Goal: Information Seeking & Learning: Learn about a topic

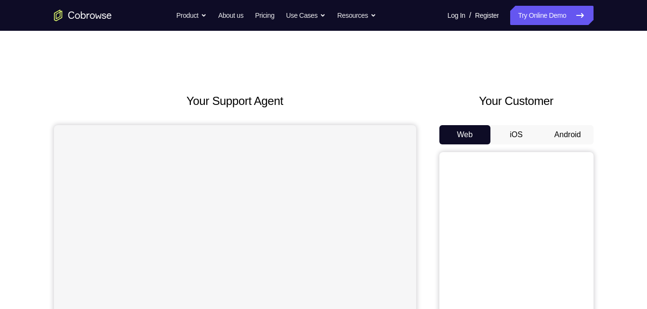
click at [562, 130] on button "Android" at bounding box center [568, 134] width 52 height 19
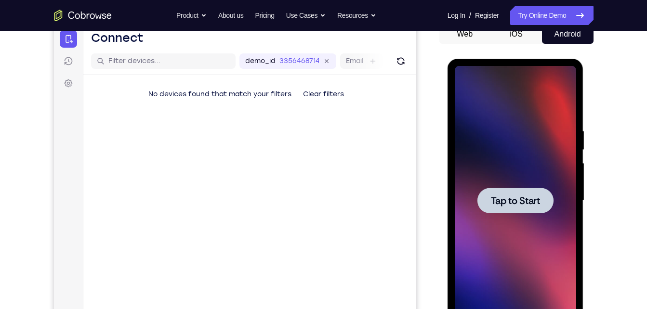
click at [518, 226] on div at bounding box center [515, 201] width 121 height 270
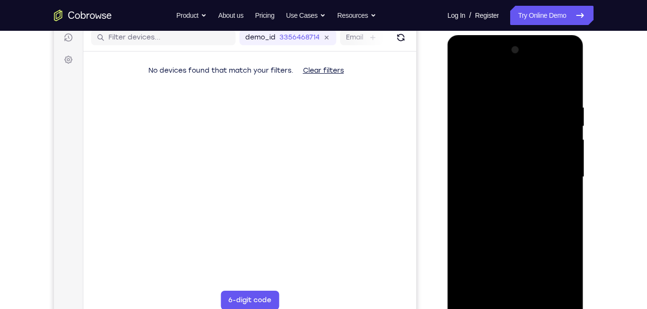
scroll to position [124, 0]
click at [518, 304] on div at bounding box center [515, 178] width 121 height 270
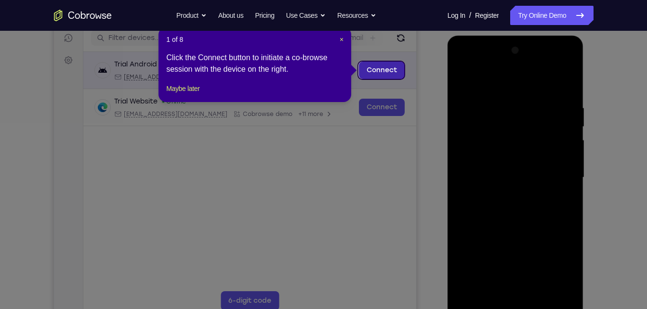
click at [387, 76] on link "Connect" at bounding box center [381, 70] width 46 height 17
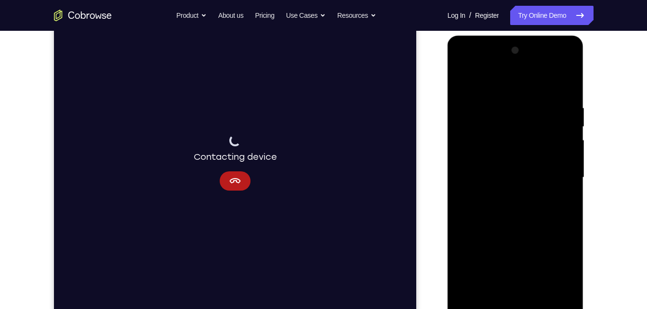
click at [561, 266] on div at bounding box center [515, 178] width 121 height 270
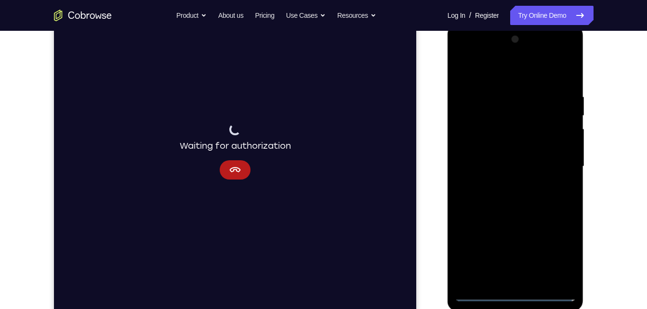
scroll to position [134, 0]
click at [518, 294] on div at bounding box center [515, 167] width 121 height 270
click at [535, 183] on div at bounding box center [515, 167] width 121 height 270
click at [519, 296] on div at bounding box center [515, 167] width 121 height 270
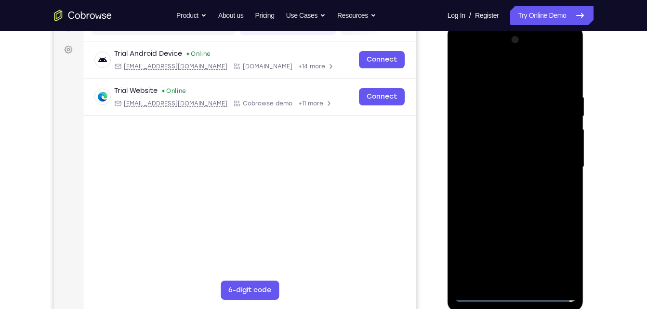
click at [555, 253] on div at bounding box center [515, 167] width 121 height 270
click at [499, 74] on div at bounding box center [515, 167] width 121 height 270
click at [557, 160] on div at bounding box center [515, 167] width 121 height 270
click at [506, 182] on div at bounding box center [515, 167] width 121 height 270
click at [496, 158] on div at bounding box center [515, 167] width 121 height 270
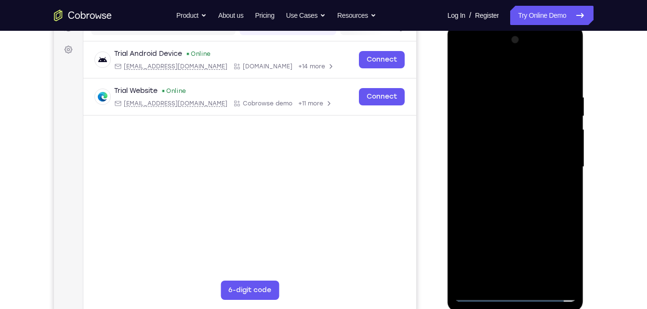
click at [500, 147] on div at bounding box center [515, 167] width 121 height 270
click at [498, 166] on div at bounding box center [515, 167] width 121 height 270
click at [514, 198] on div at bounding box center [515, 167] width 121 height 270
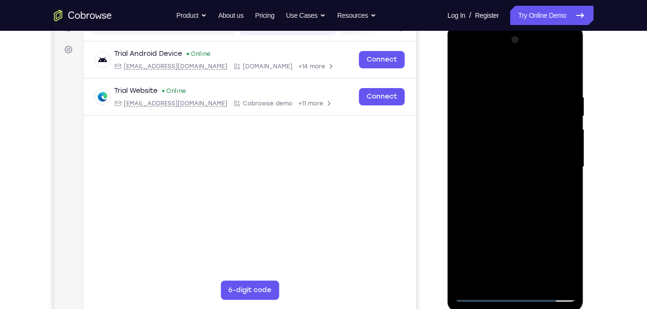
click at [529, 214] on div at bounding box center [515, 167] width 121 height 270
click at [572, 72] on div at bounding box center [515, 167] width 121 height 270
drag, startPoint x: 535, startPoint y: 92, endPoint x: 545, endPoint y: 334, distance: 241.9
click at [545, 309] on html "Online web based iOS Simulators and Android Emulators. Run iPhone, iPad, Mobile…" at bounding box center [515, 169] width 137 height 289
click at [536, 281] on div at bounding box center [515, 167] width 121 height 270
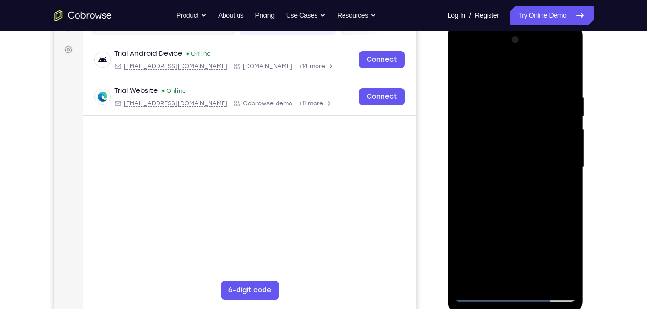
click at [496, 218] on div at bounding box center [515, 167] width 121 height 270
click at [503, 142] on div at bounding box center [515, 167] width 121 height 270
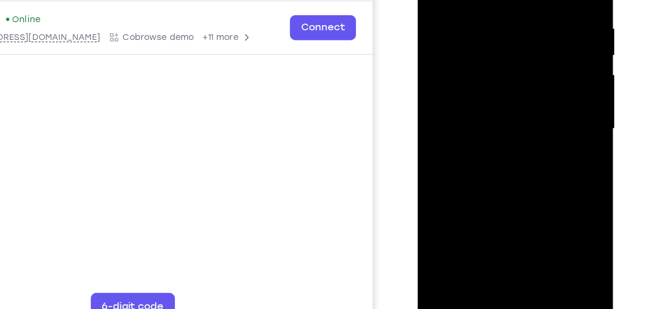
click at [541, 159] on div at bounding box center [485, 67] width 121 height 270
click at [533, 90] on div at bounding box center [485, 67] width 121 height 270
click at [534, 90] on div at bounding box center [485, 67] width 121 height 270
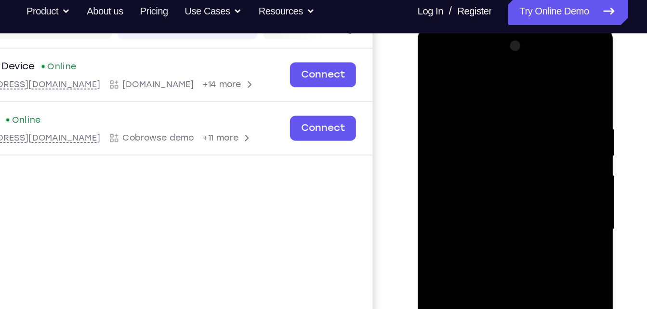
click at [435, 71] on div at bounding box center [485, 167] width 121 height 270
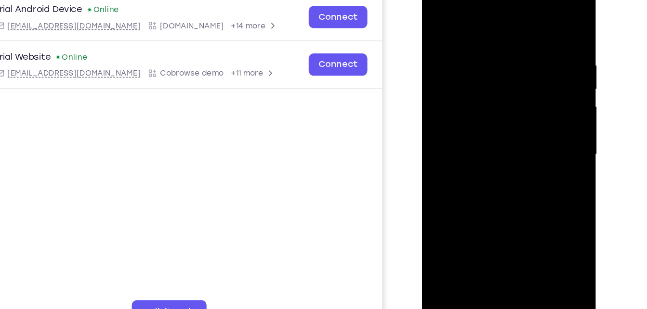
click at [440, 17] on div at bounding box center [489, 115] width 121 height 270
click at [472, 45] on div at bounding box center [489, 115] width 121 height 270
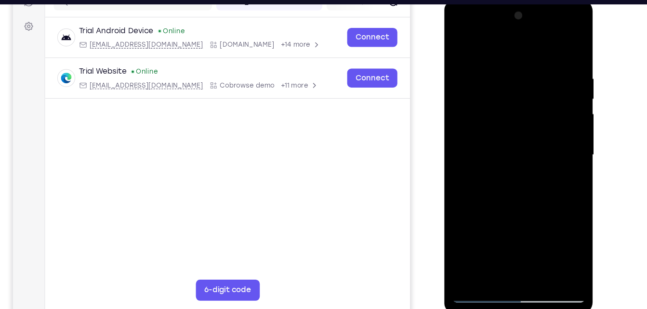
scroll to position [132, 0]
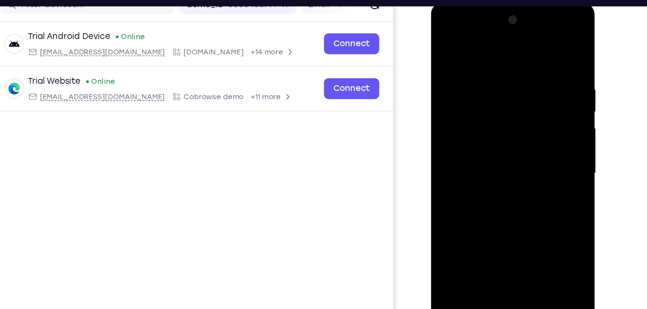
click at [548, 53] on div at bounding box center [498, 144] width 121 height 270
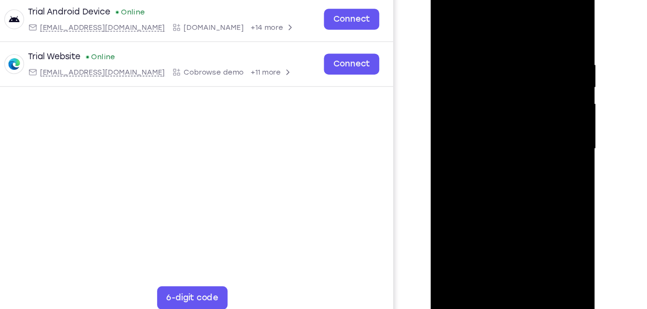
click at [475, 232] on div at bounding box center [498, 120] width 121 height 270
click at [501, 21] on div at bounding box center [498, 120] width 121 height 270
click at [474, 49] on div at bounding box center [498, 120] width 121 height 270
click at [495, 54] on div at bounding box center [498, 120] width 121 height 270
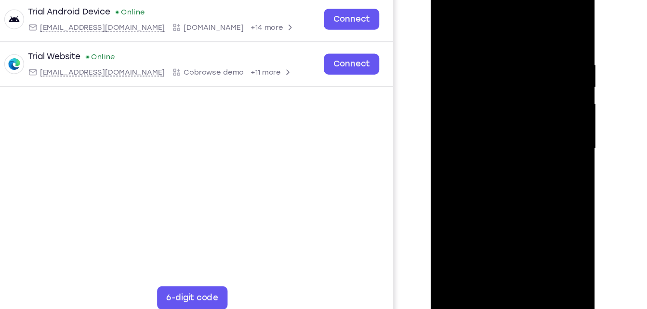
click at [483, 154] on div at bounding box center [498, 120] width 121 height 270
click at [451, 24] on div at bounding box center [498, 120] width 121 height 270
click at [507, 66] on div at bounding box center [498, 120] width 121 height 270
click at [510, 54] on div at bounding box center [498, 120] width 121 height 270
click at [455, 44] on div at bounding box center [498, 120] width 121 height 270
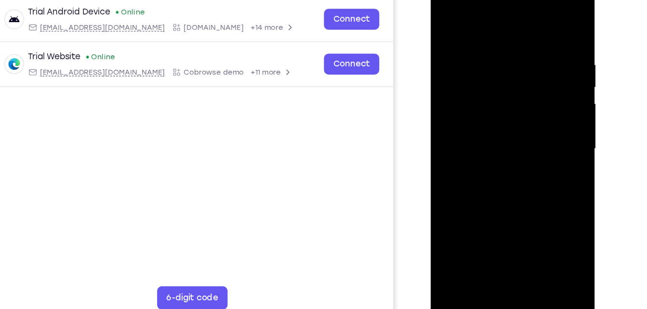
click at [455, 37] on div at bounding box center [498, 120] width 121 height 270
click at [501, 57] on div at bounding box center [498, 120] width 121 height 270
click at [485, 153] on div at bounding box center [498, 120] width 121 height 270
click at [445, 22] on div at bounding box center [498, 120] width 121 height 270
click at [474, 79] on div at bounding box center [498, 120] width 121 height 270
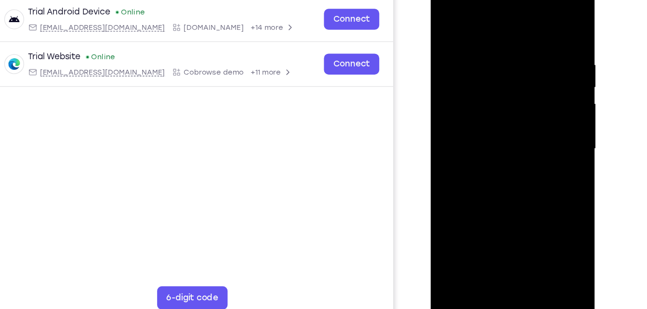
drag, startPoint x: 473, startPoint y: 59, endPoint x: 484, endPoint y: 198, distance: 139.6
click at [484, 198] on div at bounding box center [498, 120] width 121 height 270
drag, startPoint x: 495, startPoint y: 119, endPoint x: 475, endPoint y: 218, distance: 101.1
click at [475, 218] on div at bounding box center [498, 120] width 121 height 270
click at [446, 21] on div at bounding box center [498, 120] width 121 height 270
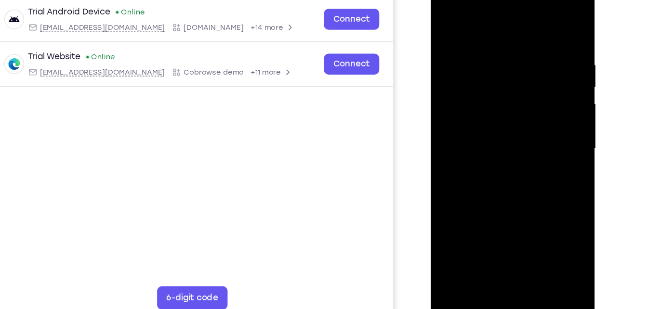
click at [473, 235] on div at bounding box center [498, 120] width 121 height 270
click at [501, 24] on div at bounding box center [498, 120] width 121 height 270
click at [550, 51] on div at bounding box center [498, 120] width 121 height 270
click at [550, 50] on div at bounding box center [498, 120] width 121 height 270
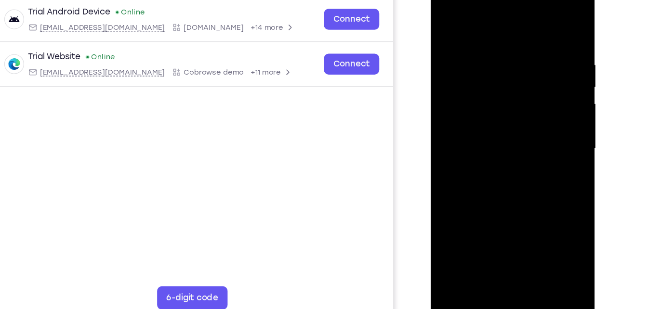
click at [549, 26] on div at bounding box center [498, 120] width 121 height 270
click at [521, 232] on div at bounding box center [498, 120] width 121 height 270
click at [512, 66] on div at bounding box center [498, 120] width 121 height 270
click at [496, 92] on div at bounding box center [498, 120] width 121 height 270
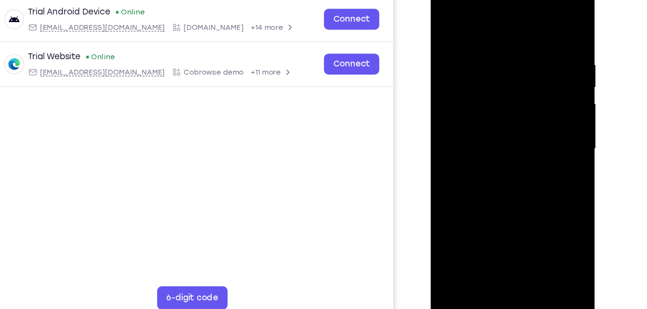
click at [543, 142] on div at bounding box center [498, 120] width 121 height 270
click at [546, 144] on div at bounding box center [498, 120] width 121 height 270
click at [446, 26] on div at bounding box center [498, 120] width 121 height 270
drag, startPoint x: 509, startPoint y: 139, endPoint x: 504, endPoint y: 111, distance: 28.5
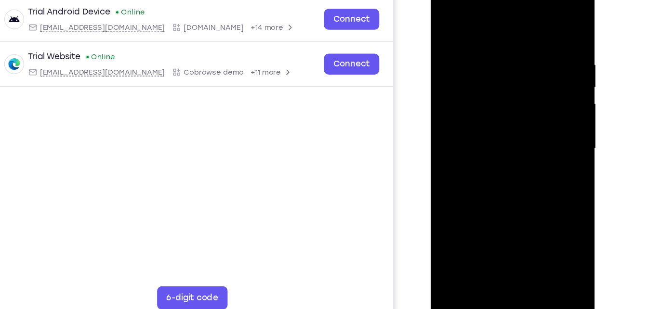
click at [504, 111] on div at bounding box center [498, 120] width 121 height 270
click at [554, 138] on div at bounding box center [498, 120] width 121 height 270
drag, startPoint x: 527, startPoint y: 128, endPoint x: 521, endPoint y: 98, distance: 30.3
click at [521, 98] on div at bounding box center [498, 120] width 121 height 270
click at [554, 107] on div at bounding box center [498, 120] width 121 height 270
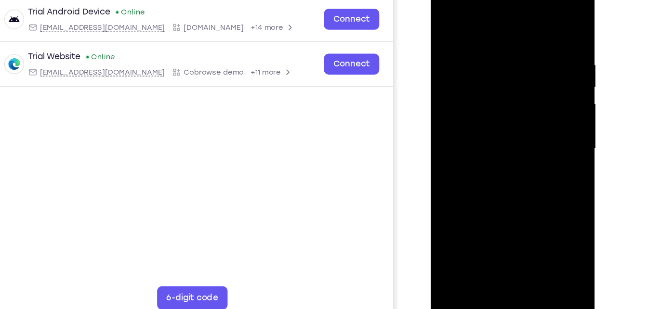
click at [554, 107] on div at bounding box center [498, 120] width 121 height 270
click at [445, 109] on div at bounding box center [498, 120] width 121 height 270
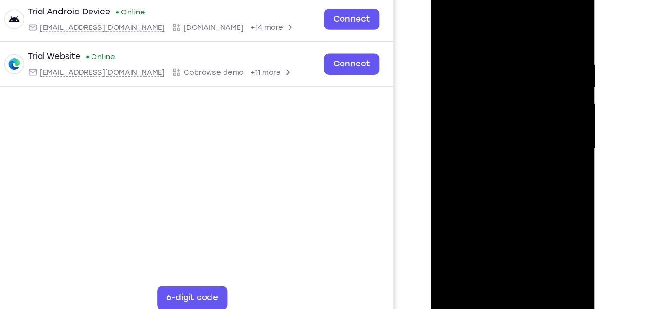
click at [445, 109] on div at bounding box center [498, 120] width 121 height 270
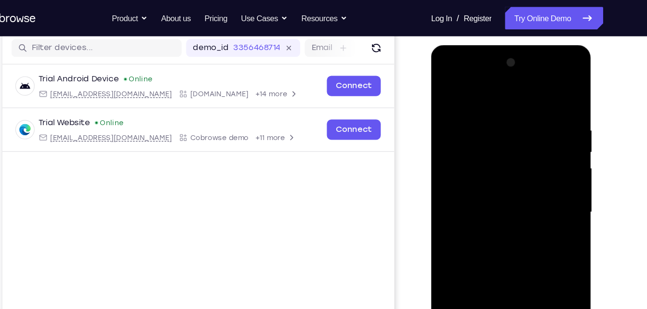
scroll to position [120, 0]
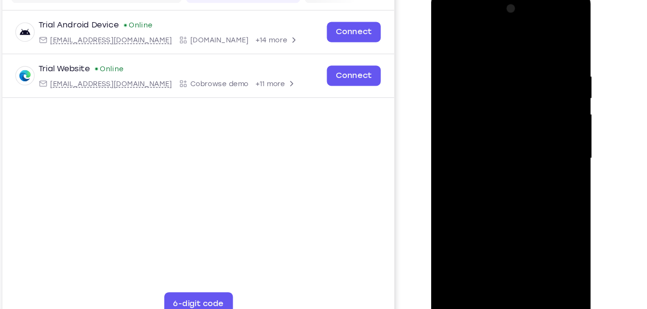
drag, startPoint x: 519, startPoint y: 134, endPoint x: 543, endPoint y: 282, distance: 149.9
click at [543, 281] on html "Online web based iOS Simulators and Android Emulators. Run iPhone, iPad, Mobile…" at bounding box center [499, 136] width 137 height 289
drag, startPoint x: 504, startPoint y: 72, endPoint x: 494, endPoint y: 205, distance: 132.8
click at [494, 205] on div at bounding box center [498, 134] width 121 height 270
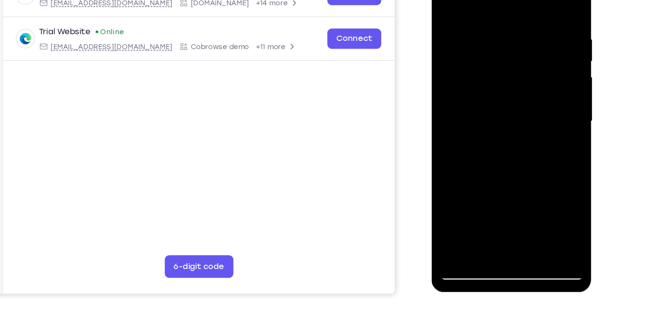
scroll to position [156, 0]
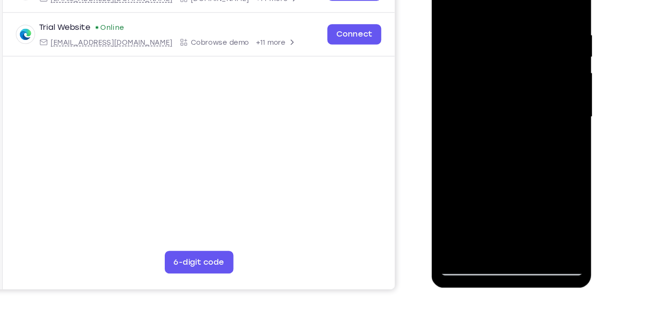
click at [524, 206] on div at bounding box center [499, 92] width 121 height 270
